Goal: Navigation & Orientation: Find specific page/section

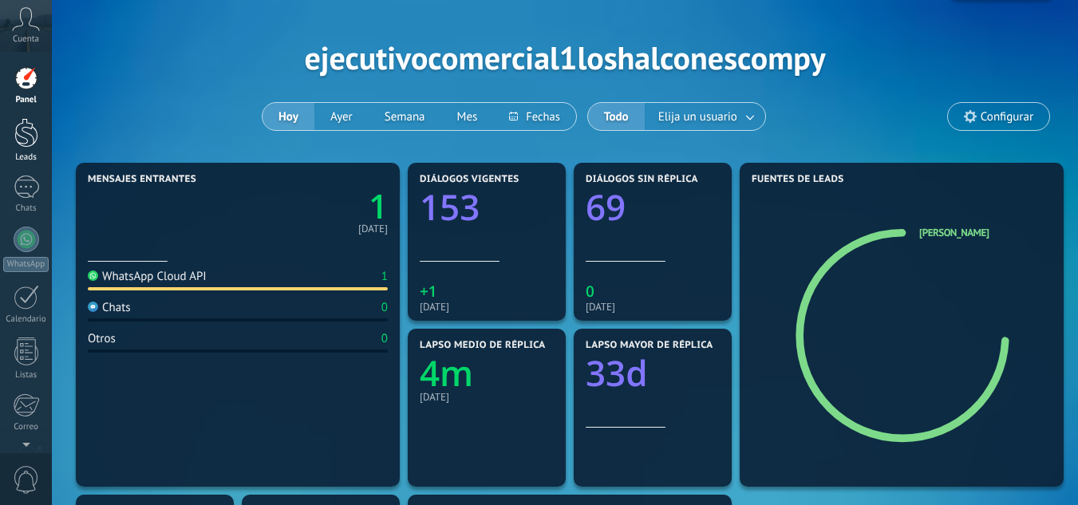
scroll to position [44, 0]
click at [24, 200] on link "Chats" at bounding box center [26, 195] width 52 height 38
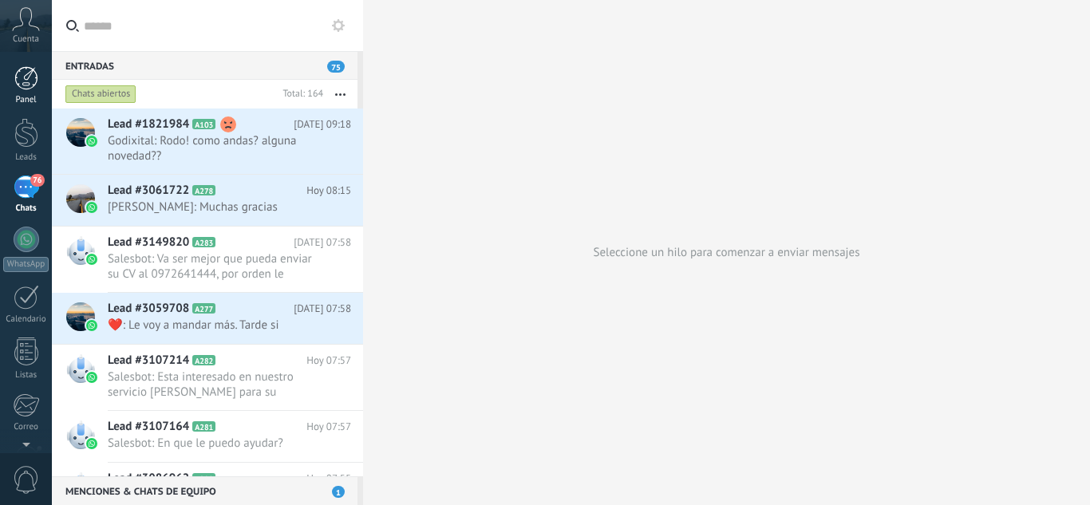
click at [29, 101] on div "Panel" at bounding box center [26, 100] width 46 height 10
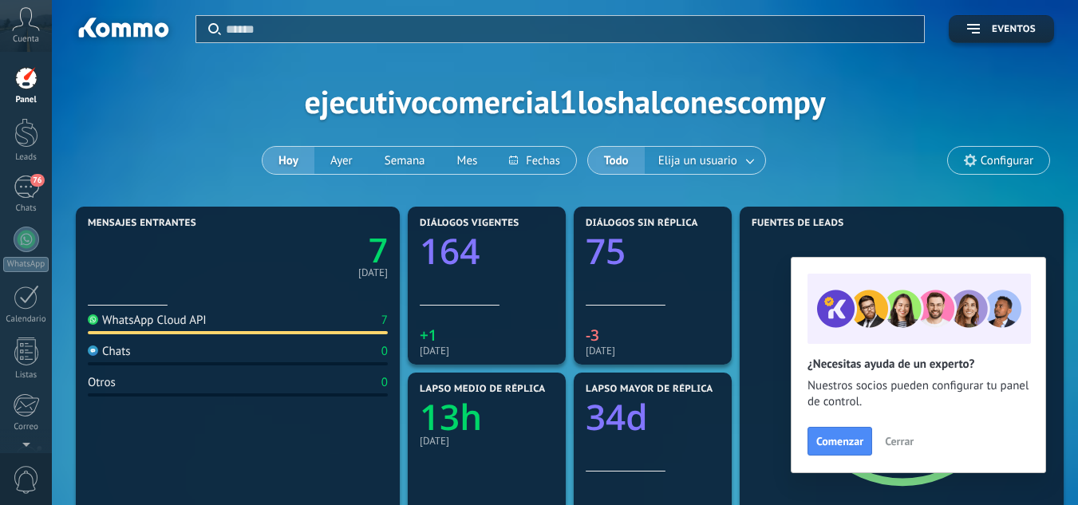
click at [912, 449] on button "Cerrar" at bounding box center [899, 441] width 43 height 24
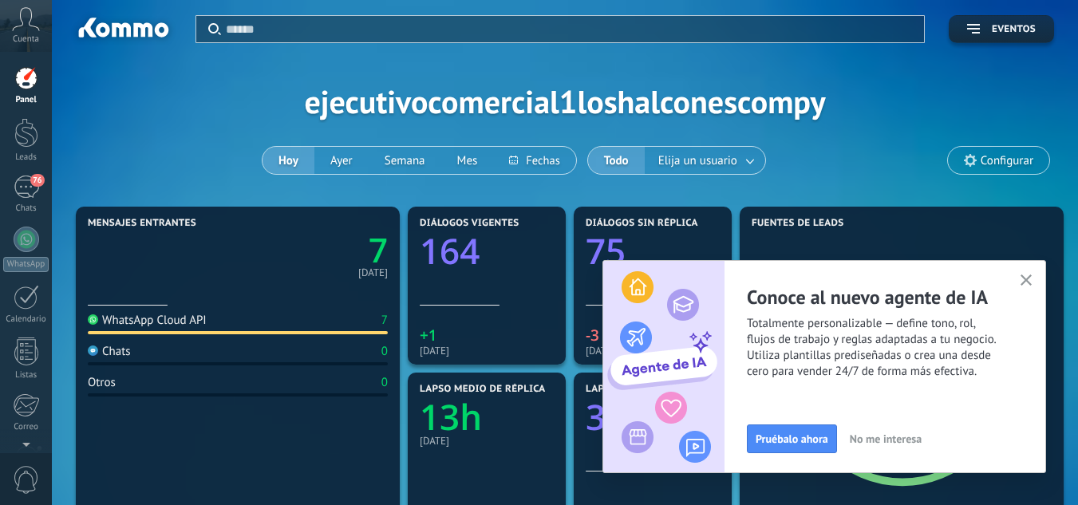
click at [1032, 290] on button "button" at bounding box center [1027, 282] width 20 height 22
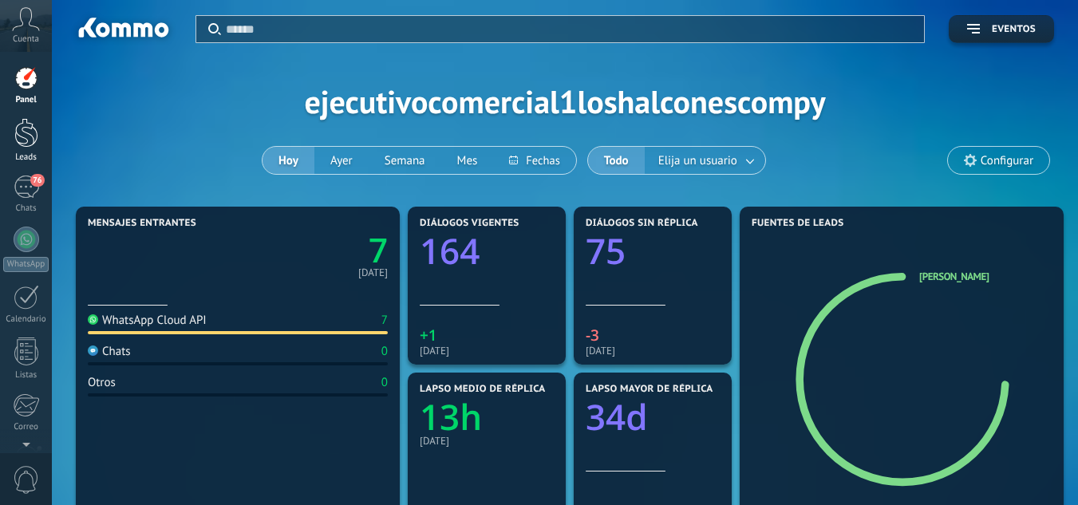
click at [34, 136] on div at bounding box center [26, 133] width 24 height 30
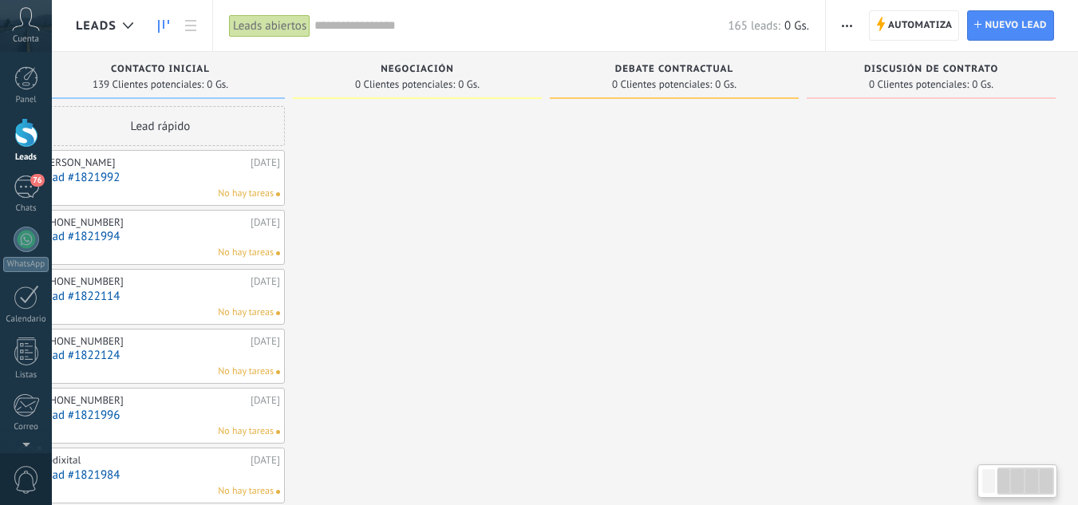
scroll to position [0, 306]
click at [34, 194] on div "76" at bounding box center [27, 187] width 26 height 23
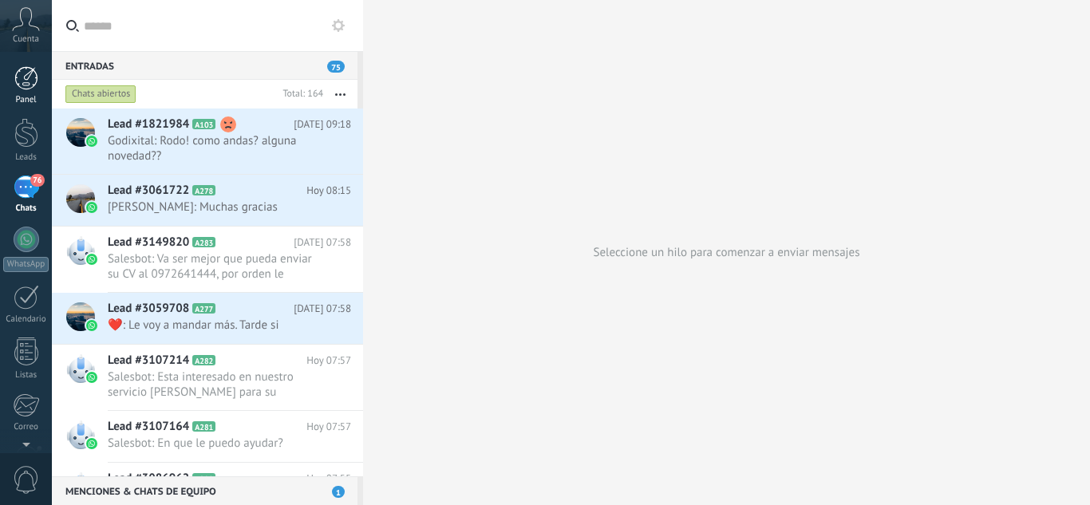
click at [26, 96] on div "Panel" at bounding box center [26, 100] width 46 height 10
